Goal: Task Accomplishment & Management: Use online tool/utility

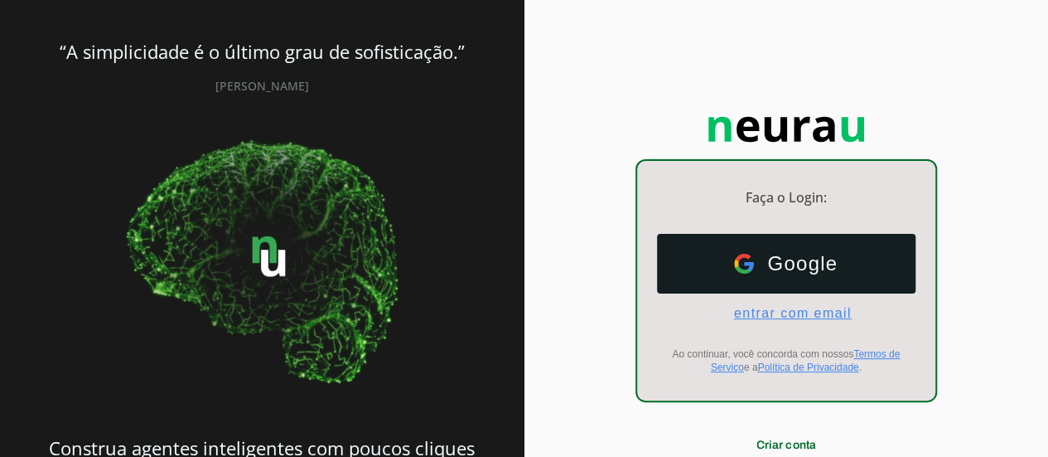
click at [796, 312] on span "entrar com email" at bounding box center [786, 313] width 131 height 15
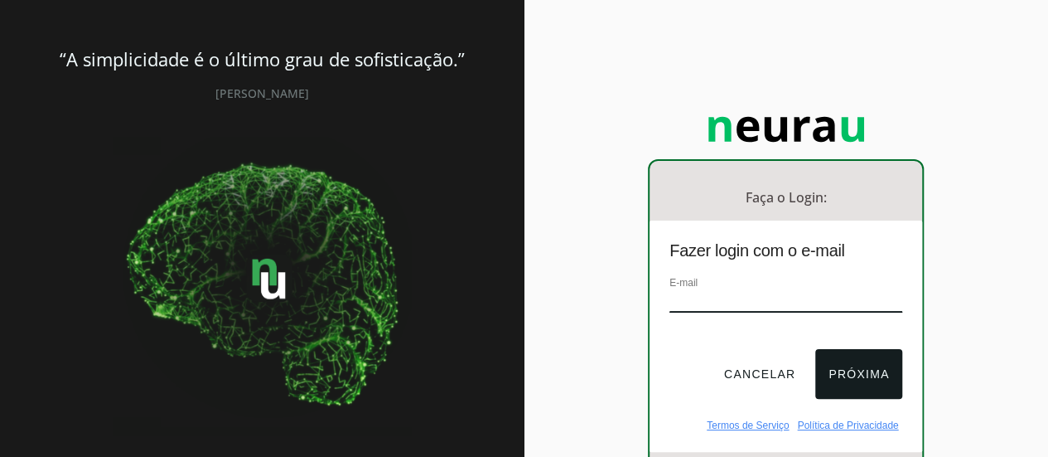
click at [734, 303] on input "email" at bounding box center [786, 301] width 233 height 22
type input "[EMAIL_ADDRESS][DOMAIN_NAME]"
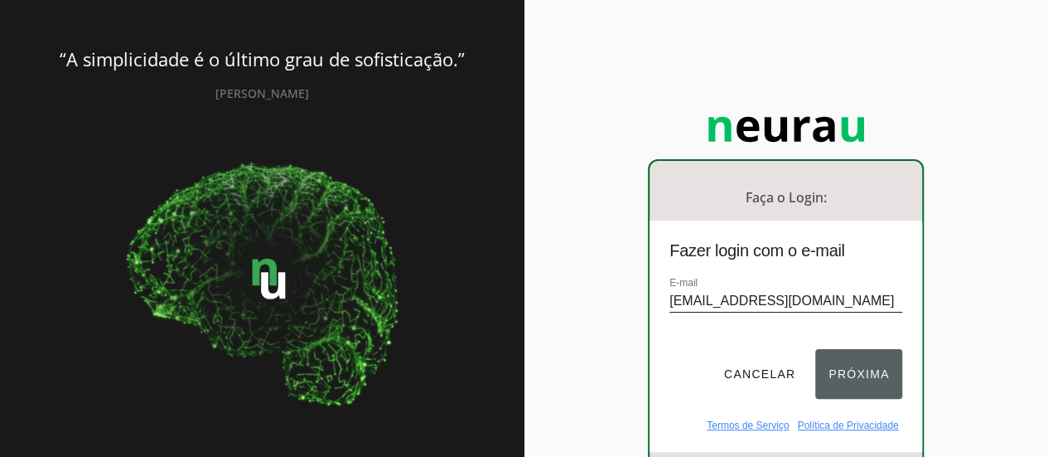
click at [864, 373] on button "Próxima" at bounding box center [858, 374] width 87 height 50
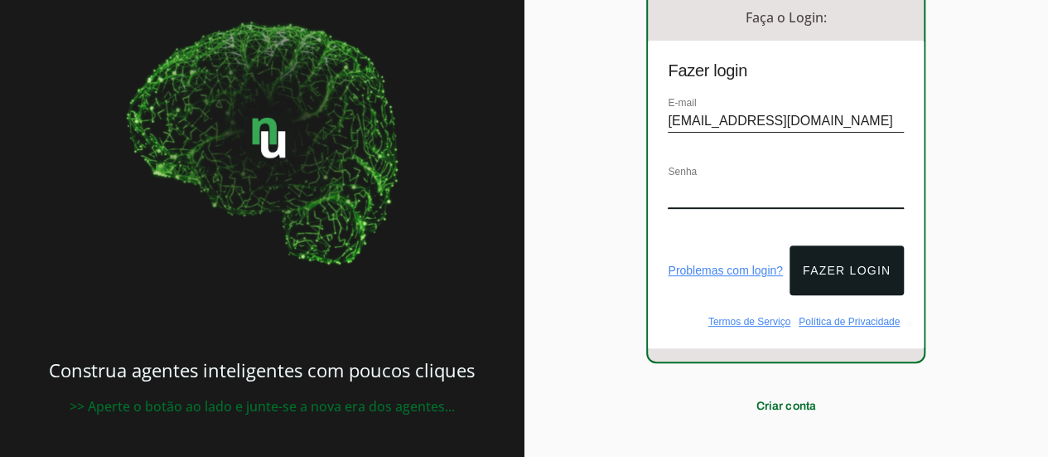
scroll to position [191, 0]
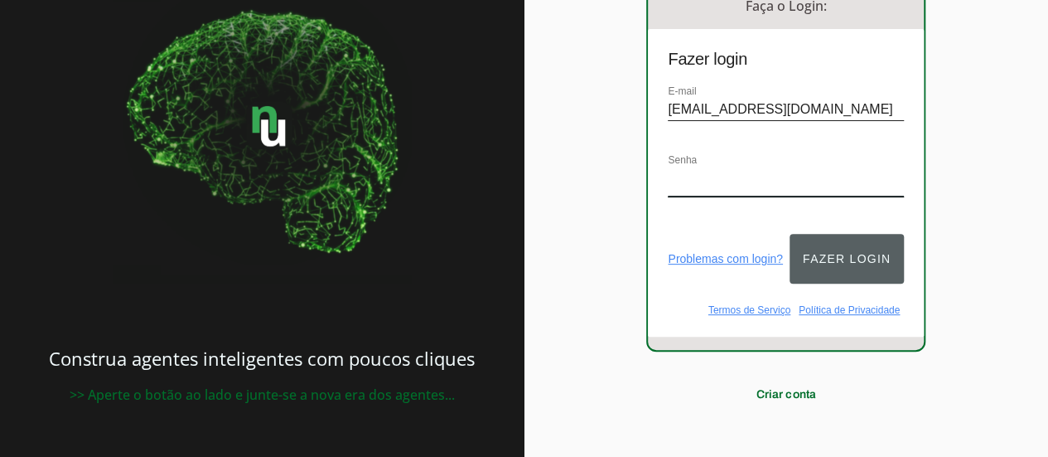
click at [862, 242] on button "Fazer login" at bounding box center [847, 259] width 114 height 50
